Goal: Task Accomplishment & Management: Use online tool/utility

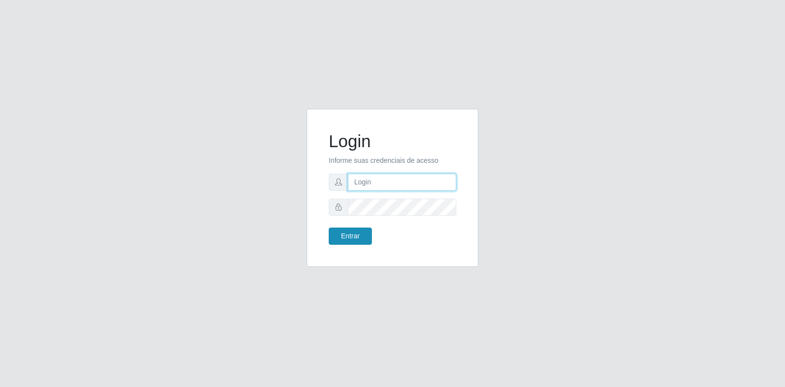
type input "[EMAIL_ADDRESS][DOMAIN_NAME]"
click at [342, 237] on button "Entrar" at bounding box center [350, 236] width 43 height 17
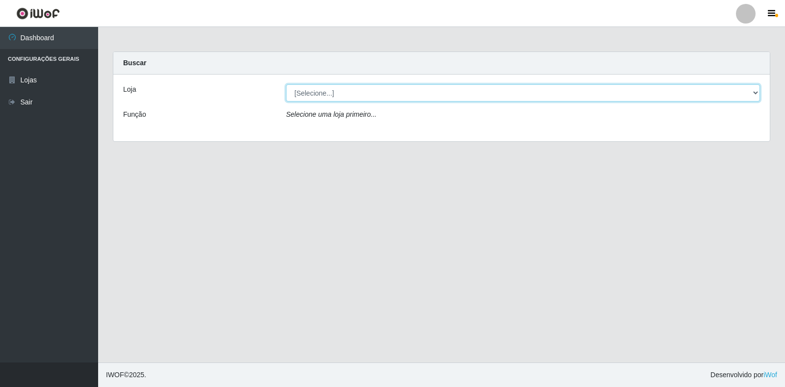
click at [750, 94] on select "[Selecione...] Atacado Vem - Loja 30 Laranjeiras Velha" at bounding box center [523, 92] width 474 height 17
select select "495"
click at [286, 84] on select "[Selecione...] Atacado Vem - Loja 30 Laranjeiras Velha" at bounding box center [523, 92] width 474 height 17
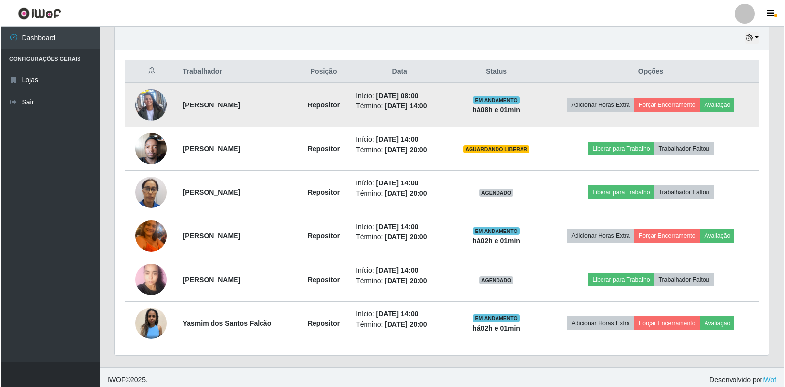
scroll to position [352, 0]
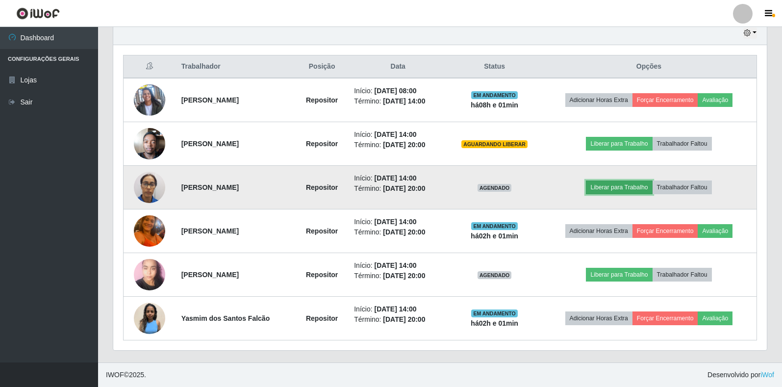
click at [614, 188] on button "Liberar para Trabalho" at bounding box center [619, 188] width 66 height 14
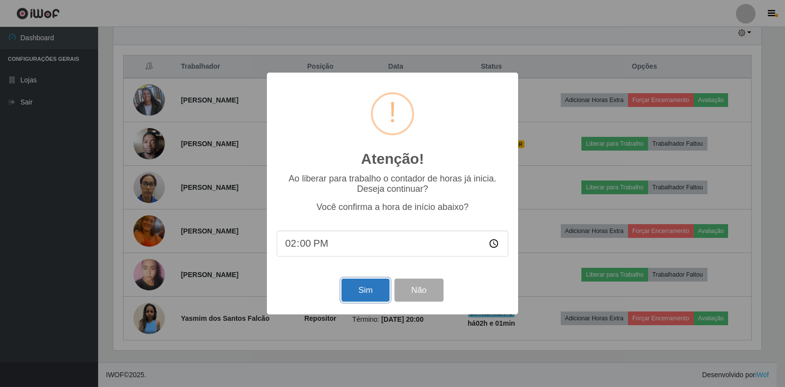
click at [353, 291] on button "Sim" at bounding box center [365, 290] width 48 height 23
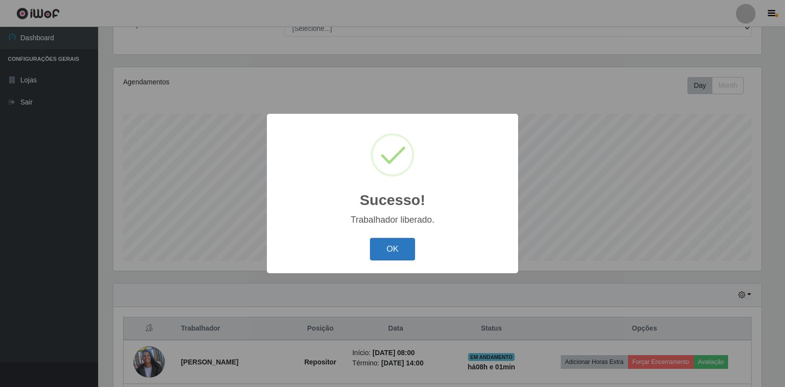
click at [405, 252] on button "OK" at bounding box center [393, 249] width 46 height 23
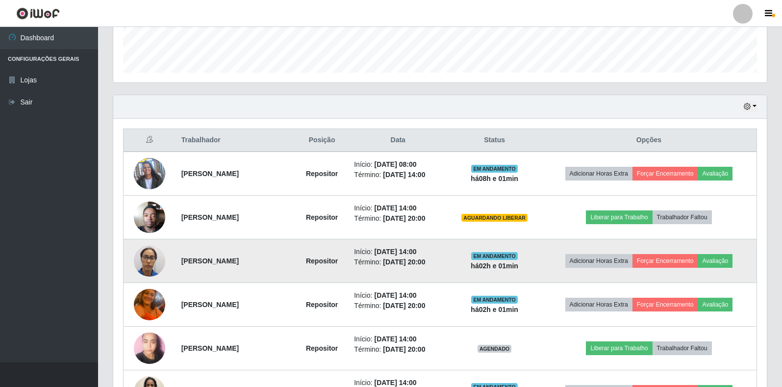
scroll to position [286, 0]
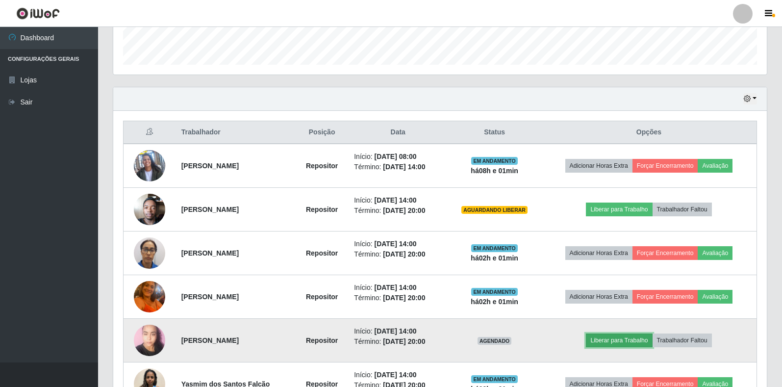
click at [622, 337] on button "Liberar para Trabalho" at bounding box center [619, 341] width 66 height 14
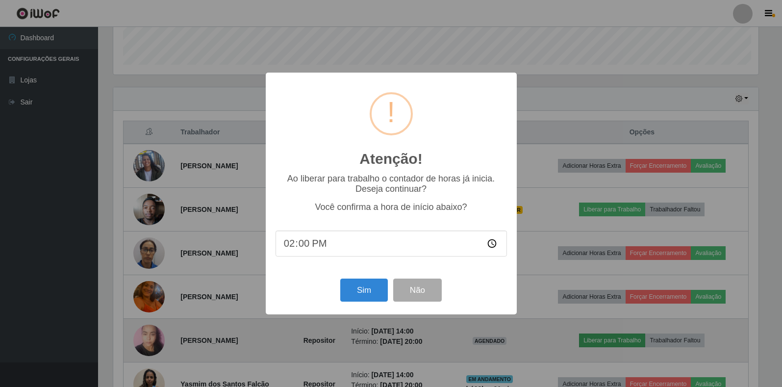
scroll to position [204, 648]
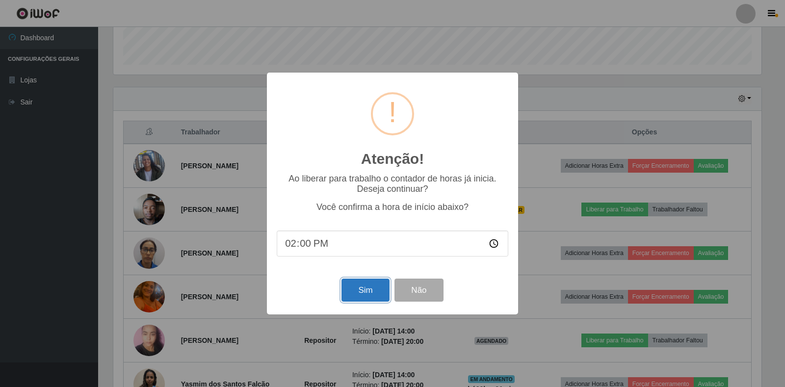
click at [361, 291] on button "Sim" at bounding box center [365, 290] width 48 height 23
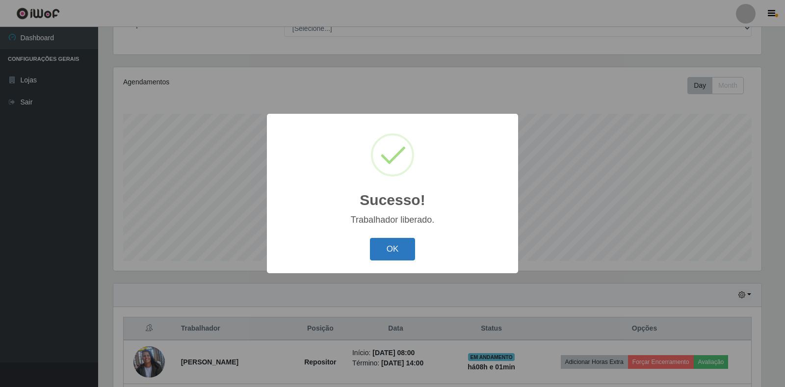
click at [396, 249] on button "OK" at bounding box center [393, 249] width 46 height 23
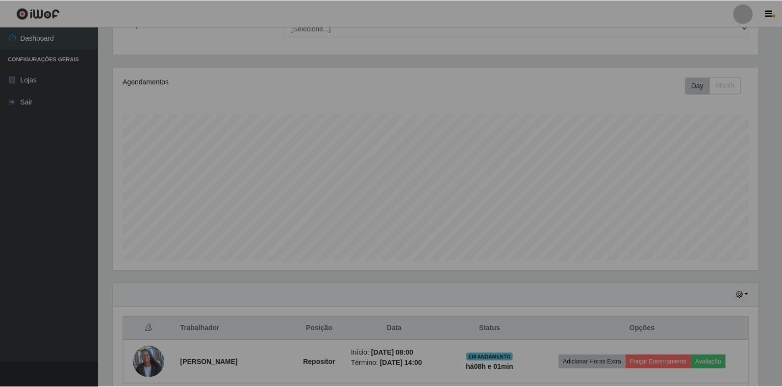
scroll to position [204, 654]
